Goal: Task Accomplishment & Management: Use online tool/utility

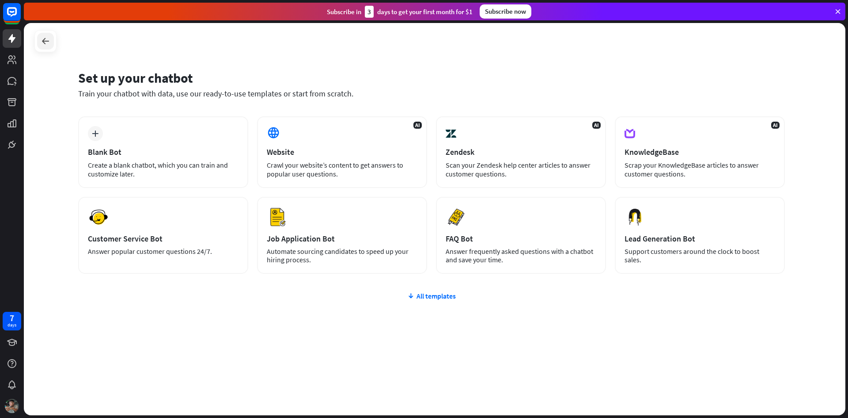
click at [53, 46] on div at bounding box center [45, 41] width 22 height 22
click at [51, 41] on div at bounding box center [45, 41] width 17 height 17
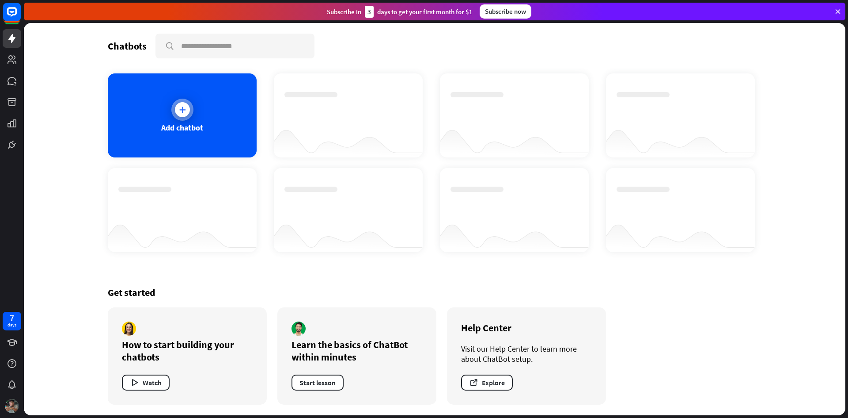
click at [203, 113] on div "Add chatbot" at bounding box center [182, 115] width 149 height 84
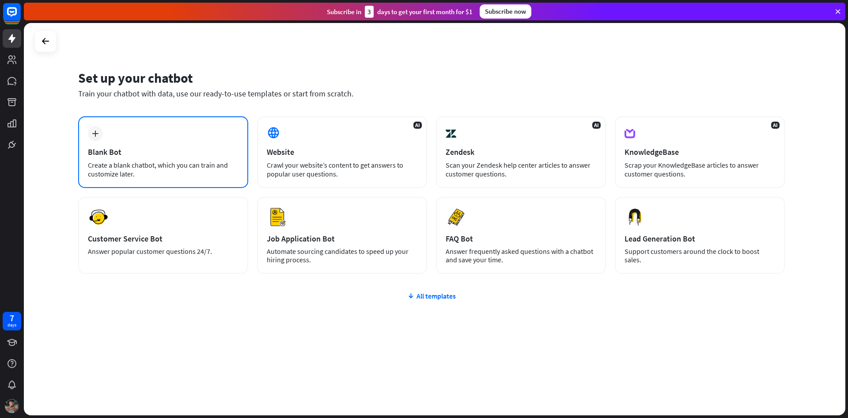
click at [166, 150] on div "Blank Bot" at bounding box center [163, 152] width 151 height 10
